Goal: Task Accomplishment & Management: Manage account settings

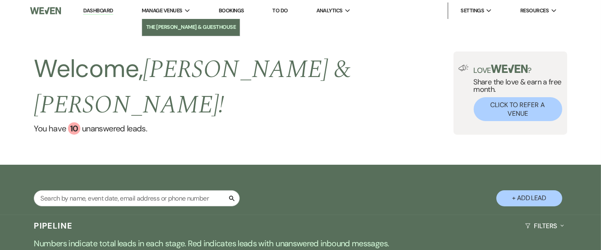
click at [153, 25] on li "The [PERSON_NAME] & GuestHouse" at bounding box center [191, 27] width 90 height 8
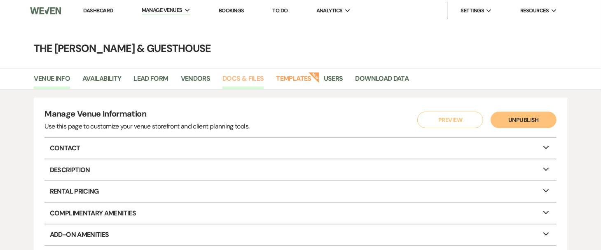
click at [250, 77] on link "Docs & Files" at bounding box center [242, 81] width 41 height 16
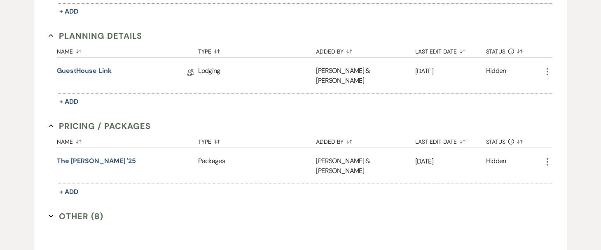
scroll to position [562, 0]
click at [129, 210] on section "Other (8) Expand" at bounding box center [301, 216] width 504 height 12
click at [82, 210] on button "Other (8) Expand" at bounding box center [76, 216] width 55 height 12
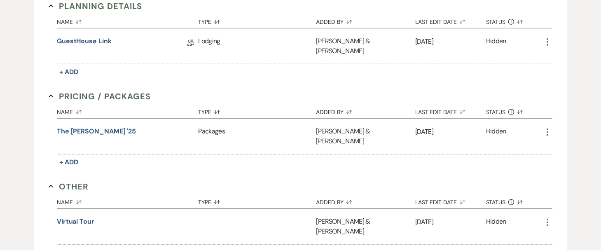
scroll to position [591, 0]
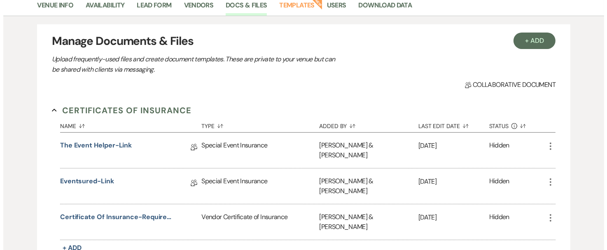
scroll to position [74, 0]
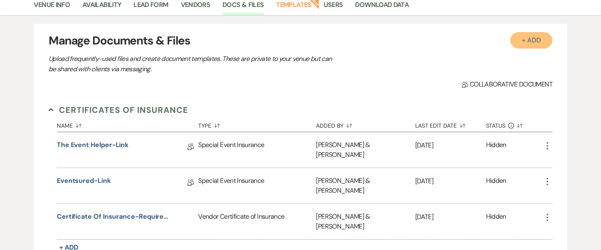
click at [532, 34] on button "+ Add" at bounding box center [531, 40] width 42 height 16
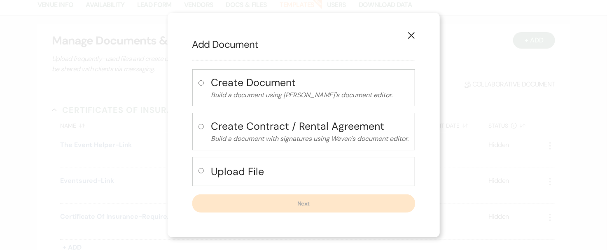
click at [201, 168] on input "radio" at bounding box center [200, 170] width 5 height 5
radio input "true"
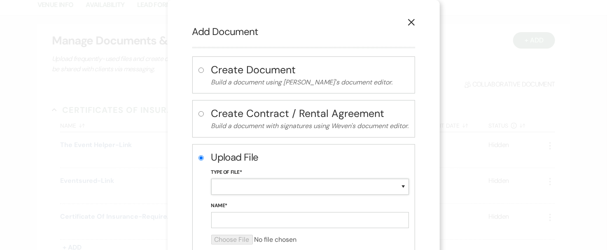
click at [222, 181] on select "Special Event Insurance Vendor Certificate of Insurance Contracts / Rental Agre…" at bounding box center [310, 187] width 198 height 16
select select "0"
click at [211, 179] on select "Special Event Insurance Vendor Certificate of Insurance Contracts / Rental Agre…" at bounding box center [310, 187] width 198 height 16
click at [219, 228] on form "Upload File Type of File* Special Event Insurance Vendor Certificate of Insuran…" at bounding box center [310, 200] width 198 height 101
click at [218, 223] on input "Name*" at bounding box center [310, 220] width 198 height 16
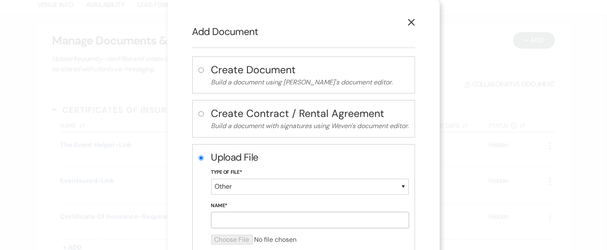
type input "v"
type input "Vendor list"
click at [211, 235] on input "file" at bounding box center [310, 240] width 198 height 10
type input "C:\fakepath\vendor list.pdf"
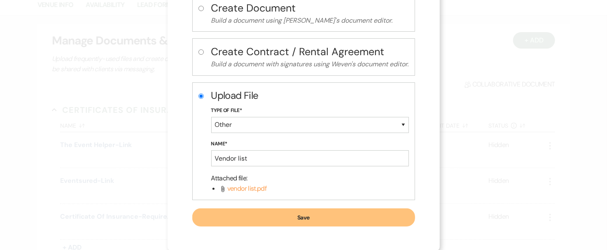
click at [226, 217] on button "Save" at bounding box center [303, 217] width 223 height 18
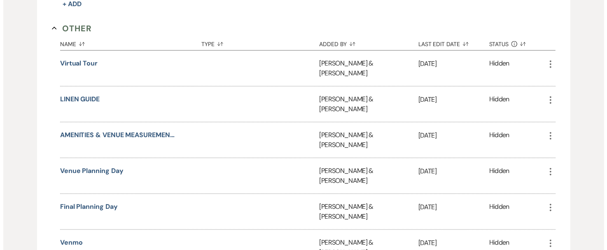
scroll to position [749, 0]
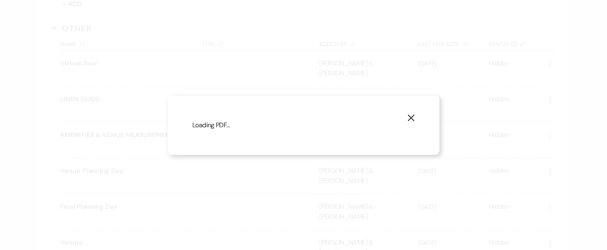
click at [66, 177] on div "X Loading PDF…" at bounding box center [303, 125] width 607 height 250
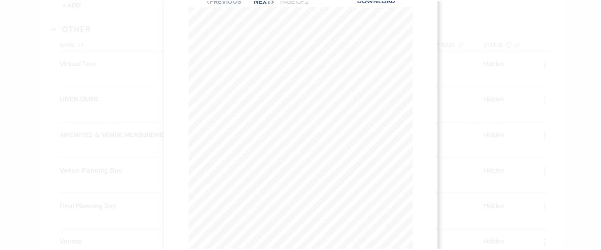
scroll to position [0, 0]
click at [415, 16] on button "X" at bounding box center [413, 22] width 12 height 14
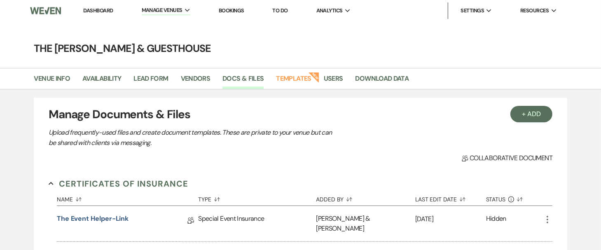
click at [107, 11] on link "Dashboard" at bounding box center [98, 10] width 30 height 7
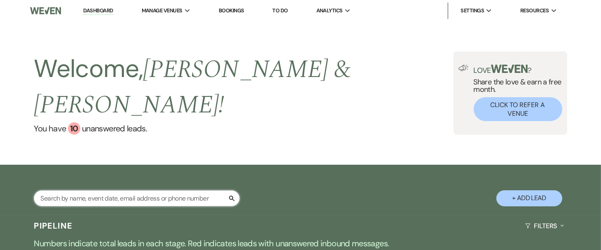
click at [63, 190] on input "text" at bounding box center [137, 198] width 206 height 16
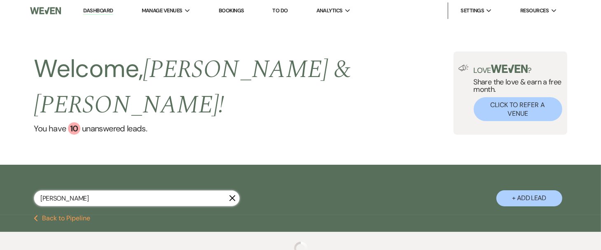
type input "[PERSON_NAME]"
select select "8"
select select "2"
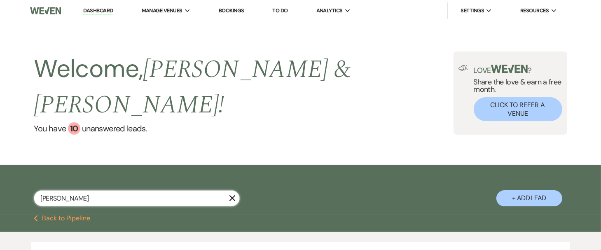
type input "[PERSON_NAME]"
